Goal: Information Seeking & Learning: Learn about a topic

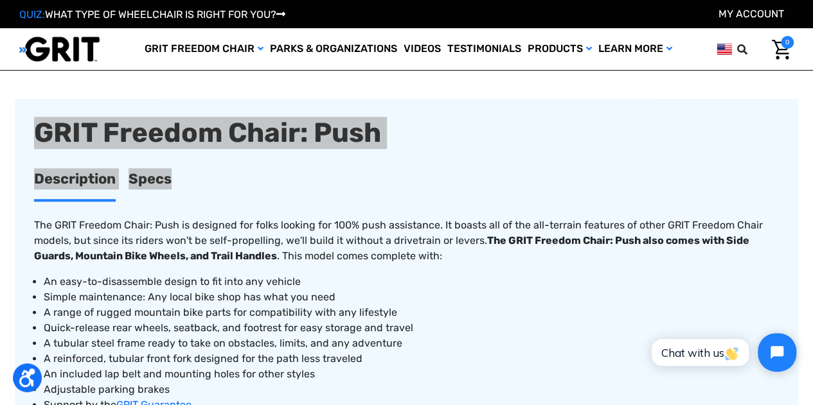
scroll to position [450, 0]
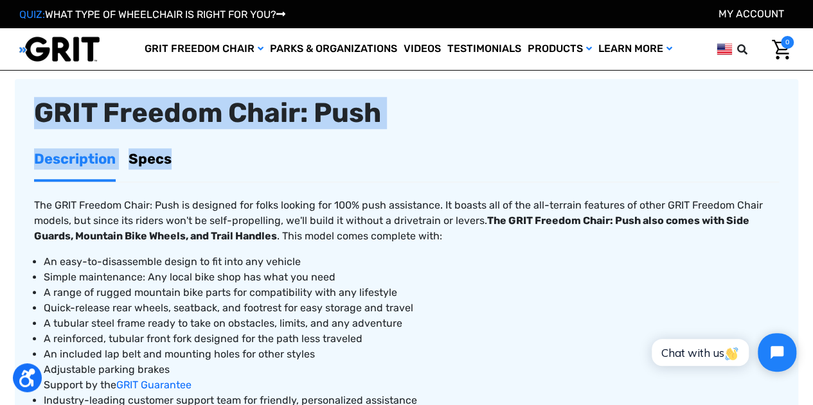
click at [141, 161] on link "Specs" at bounding box center [150, 159] width 43 height 40
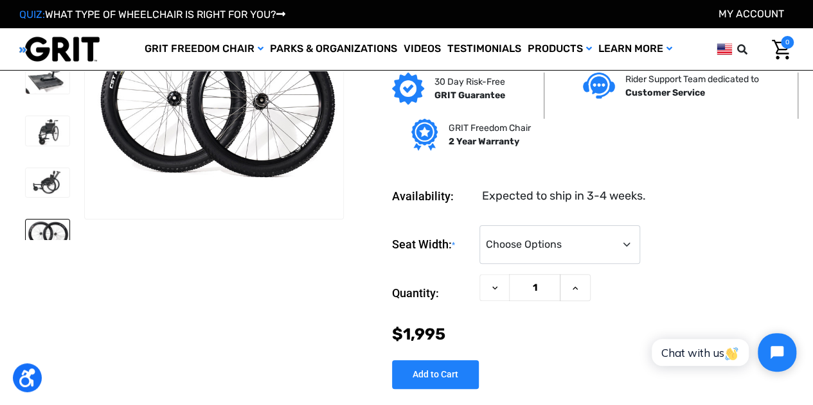
scroll to position [0, 0]
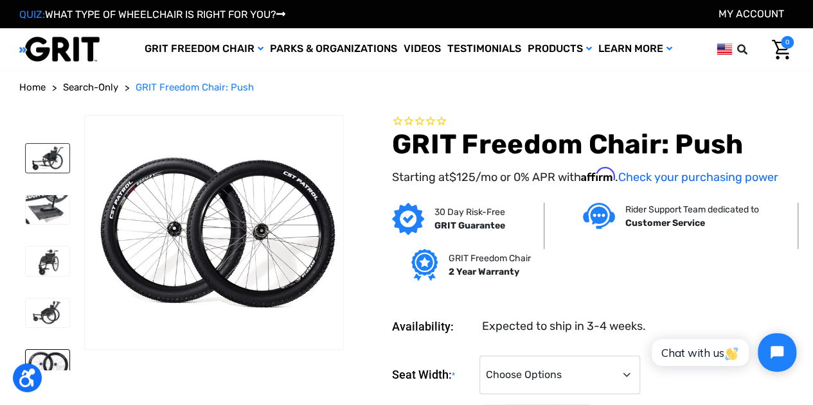
click at [39, 159] on img at bounding box center [48, 158] width 44 height 29
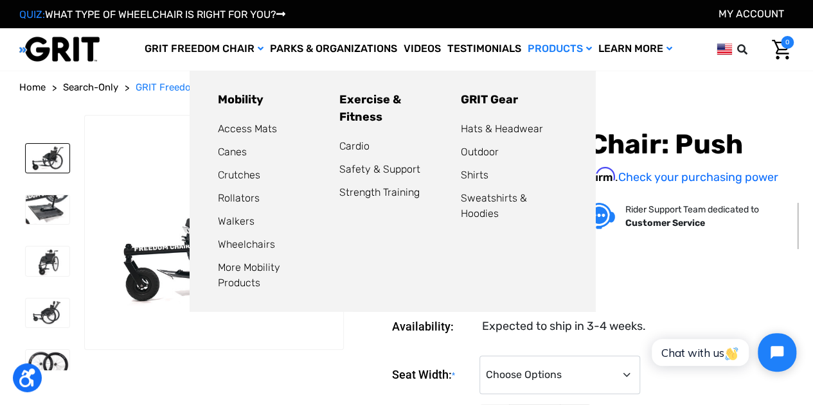
click at [537, 52] on link "Products" at bounding box center [559, 49] width 71 height 42
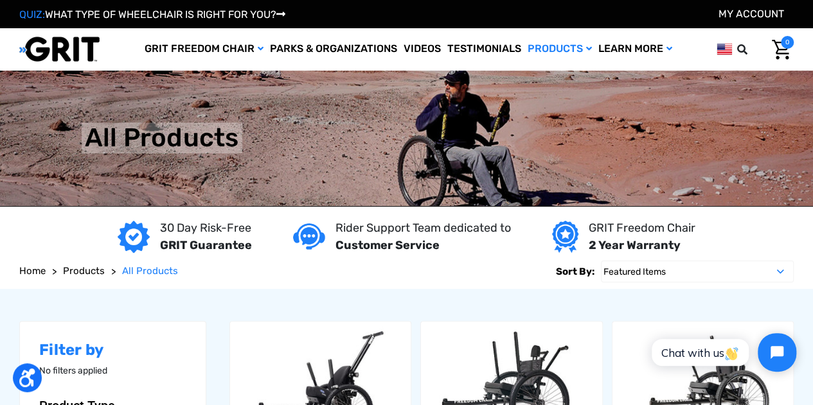
click at [269, 145] on img at bounding box center [406, 139] width 813 height 136
